Goal: Transaction & Acquisition: Download file/media

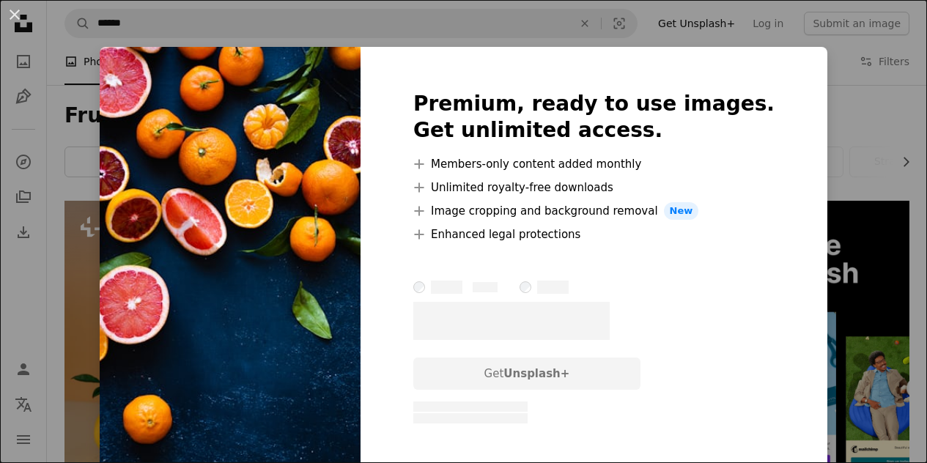
scroll to position [3582, 0]
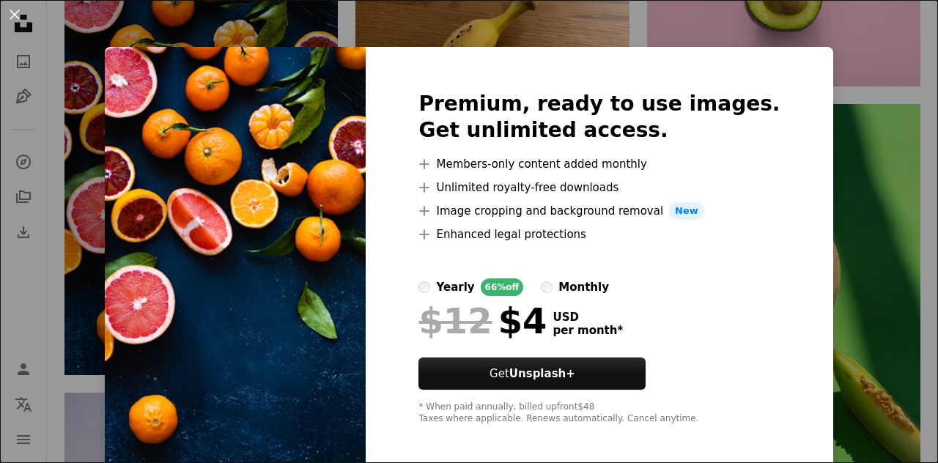
click at [830, 144] on div "An X shape Premium, ready to use images. Get unlimited access. A plus sign Memb…" at bounding box center [469, 231] width 938 height 463
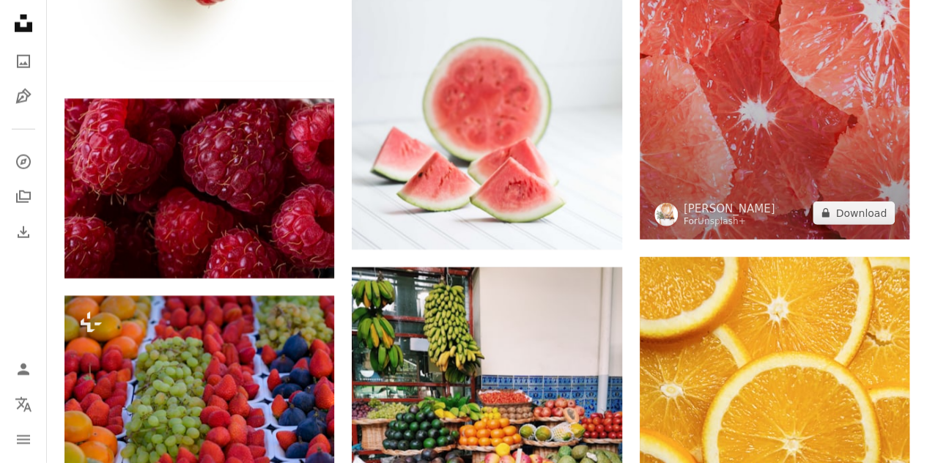
scroll to position [4682, 0]
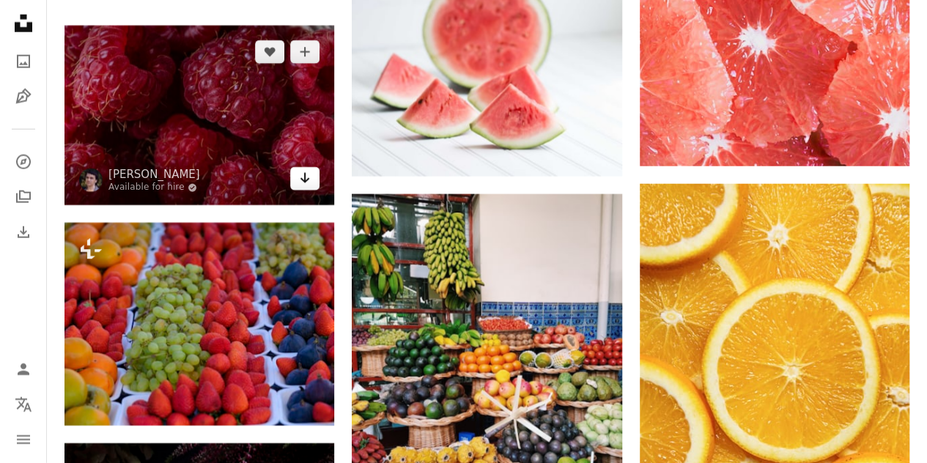
click at [299, 172] on icon "Arrow pointing down" at bounding box center [305, 178] width 12 height 18
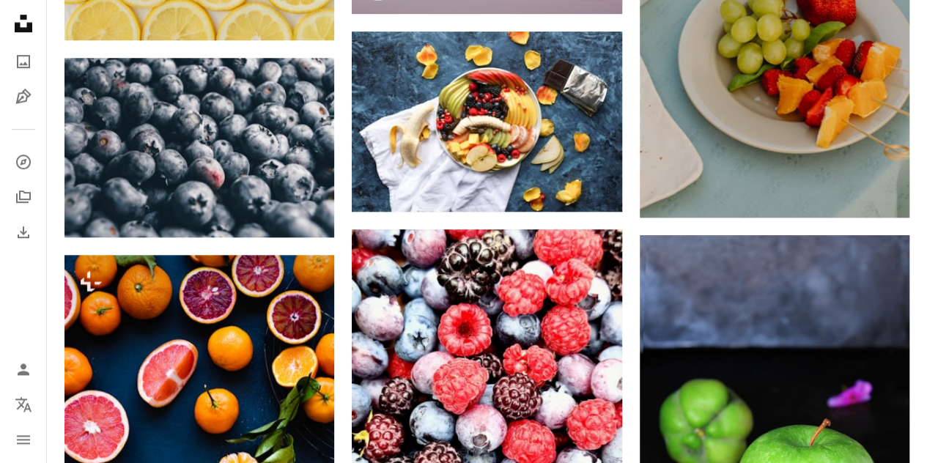
scroll to position [6075, 0]
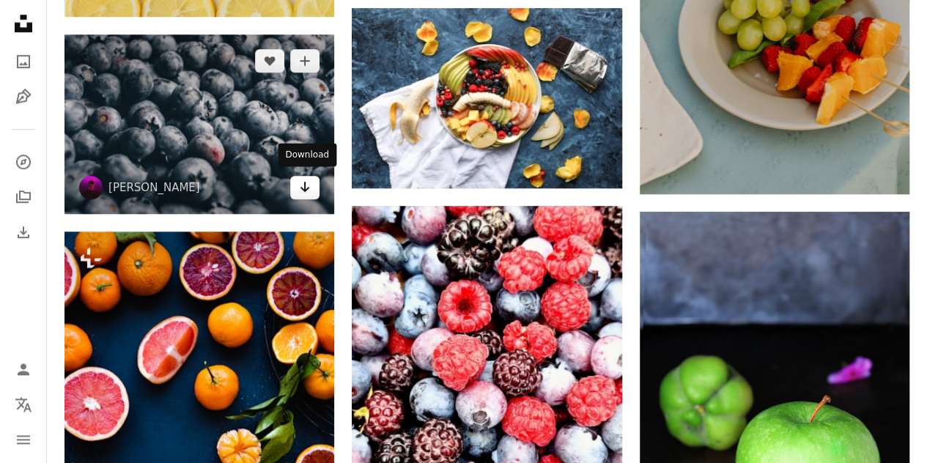
click at [295, 181] on link "Arrow pointing down" at bounding box center [304, 187] width 29 height 23
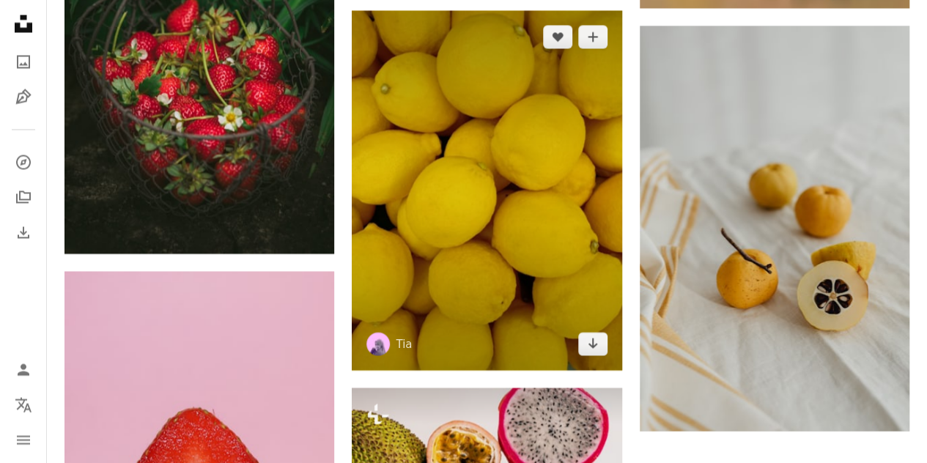
scroll to position [6954, 0]
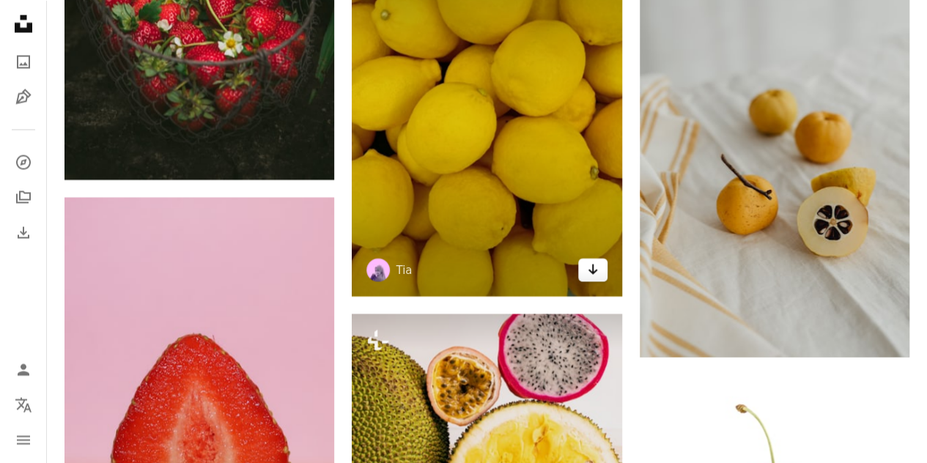
click at [595, 263] on icon "Arrow pointing down" at bounding box center [593, 270] width 12 height 18
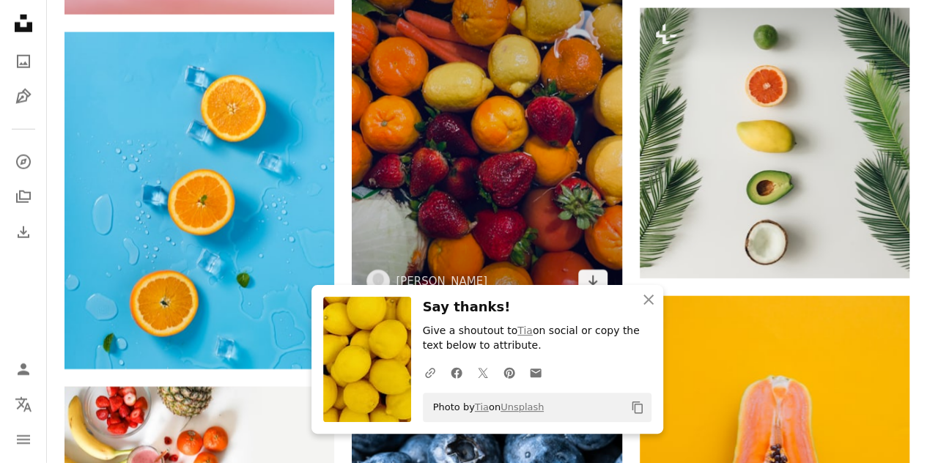
scroll to position [7541, 0]
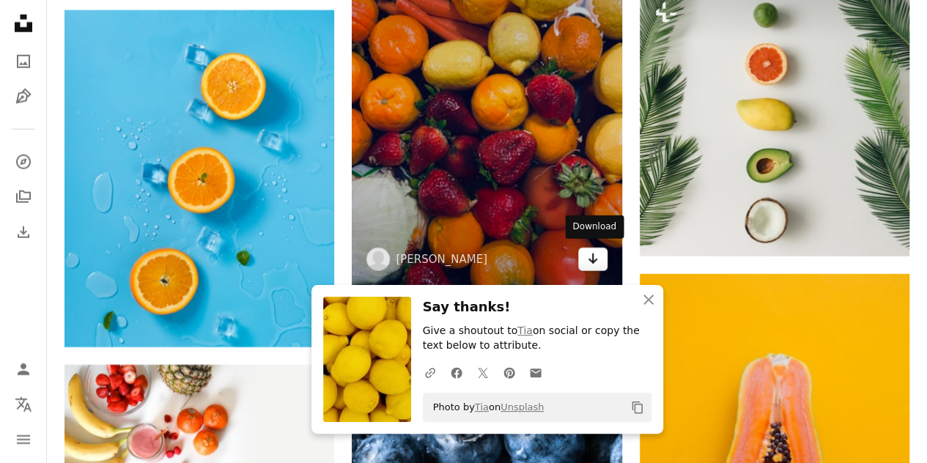
click at [589, 260] on icon "Arrow pointing down" at bounding box center [593, 259] width 12 height 18
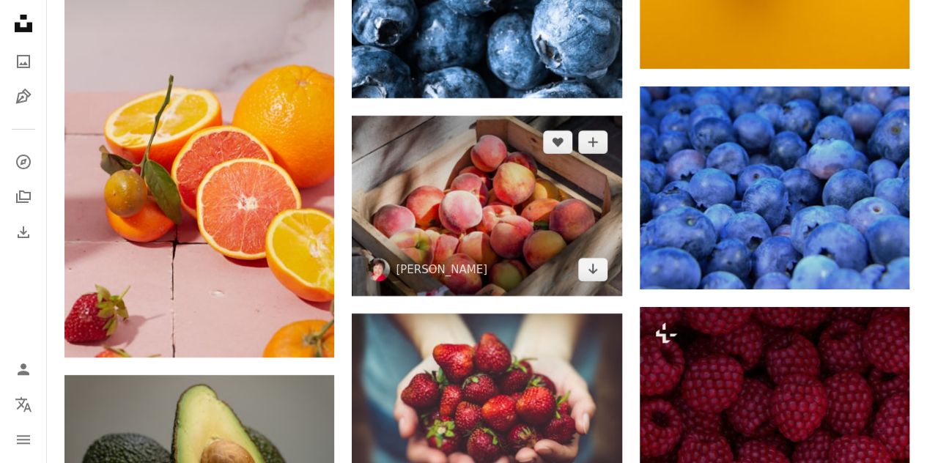
scroll to position [8201, 0]
